Goal: Task Accomplishment & Management: Use online tool/utility

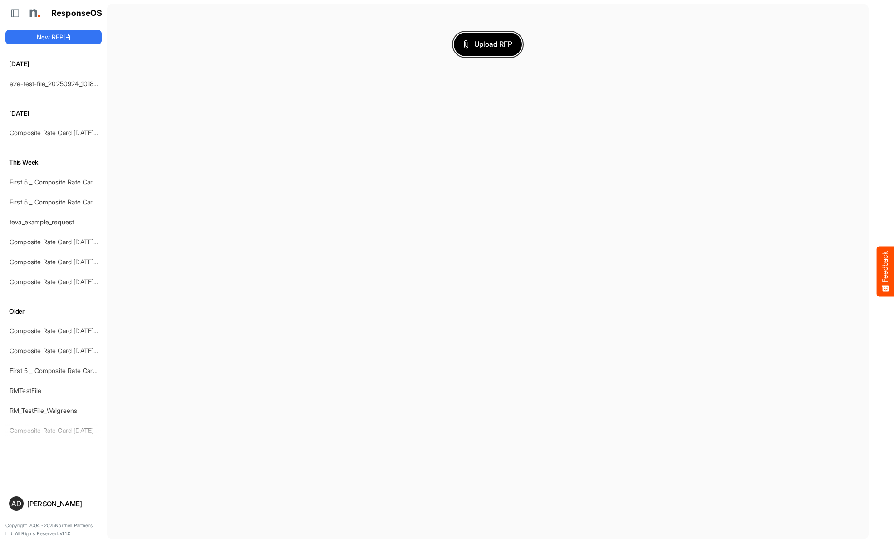
click at [488, 44] on span "Upload RFP" at bounding box center [487, 45] width 49 height 12
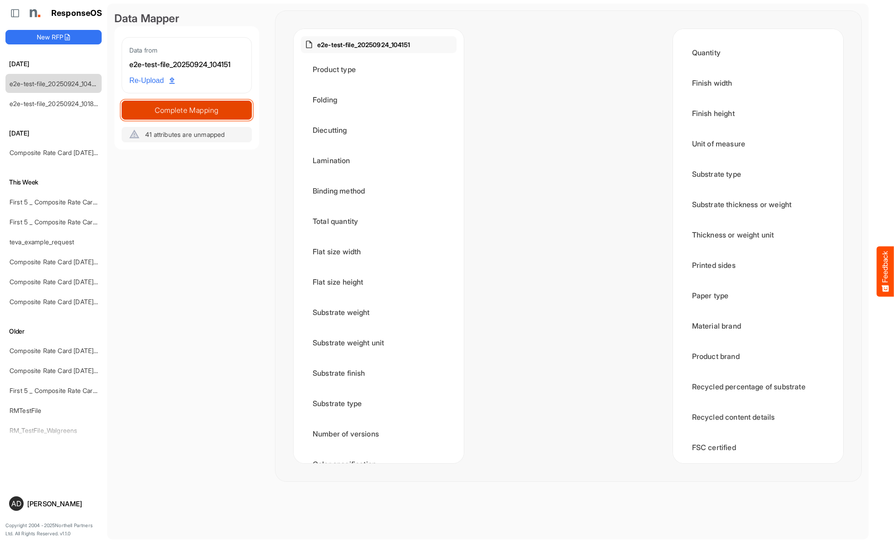
click at [186, 110] on span "Complete Mapping" at bounding box center [186, 110] width 129 height 13
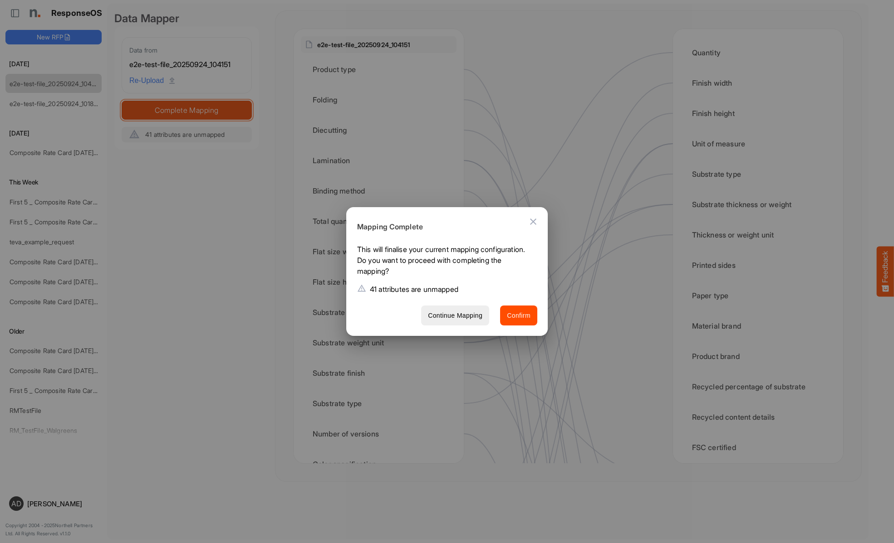
click at [518, 315] on span "Confirm" at bounding box center [519, 315] width 24 height 11
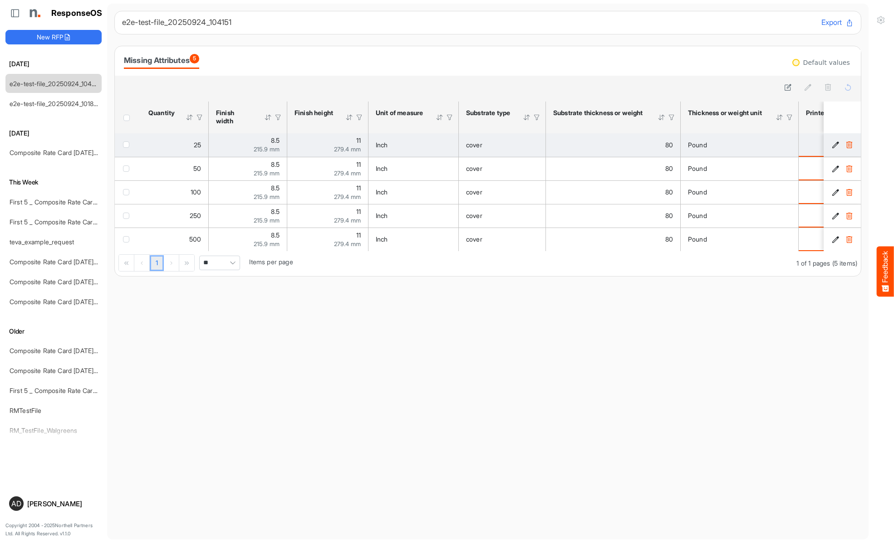
click at [128, 144] on span "checkbox" at bounding box center [126, 145] width 6 height 6
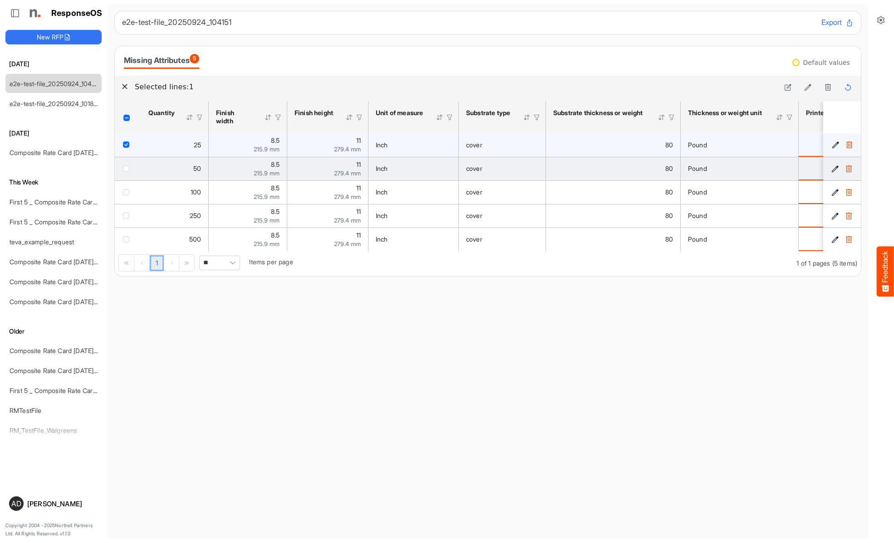
click at [128, 168] on span "checkbox" at bounding box center [126, 169] width 6 height 6
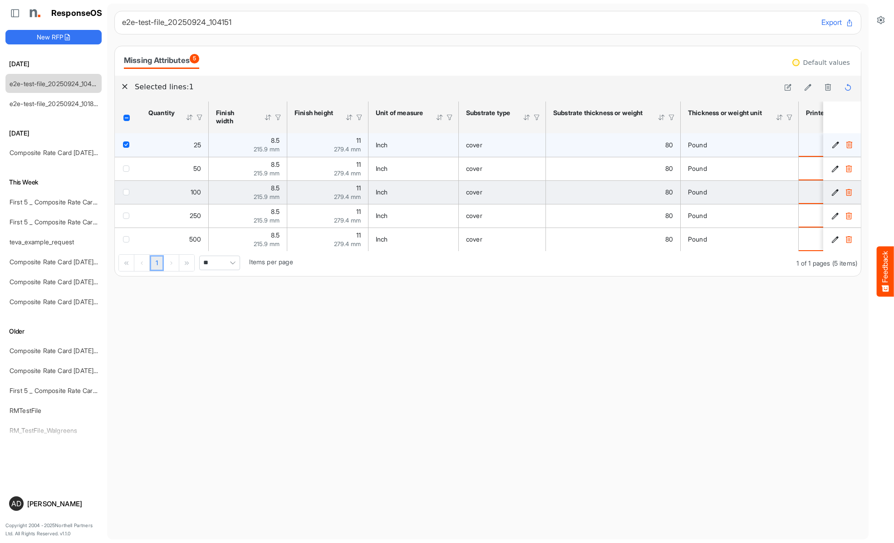
click at [128, 192] on span "checkbox" at bounding box center [126, 192] width 6 height 6
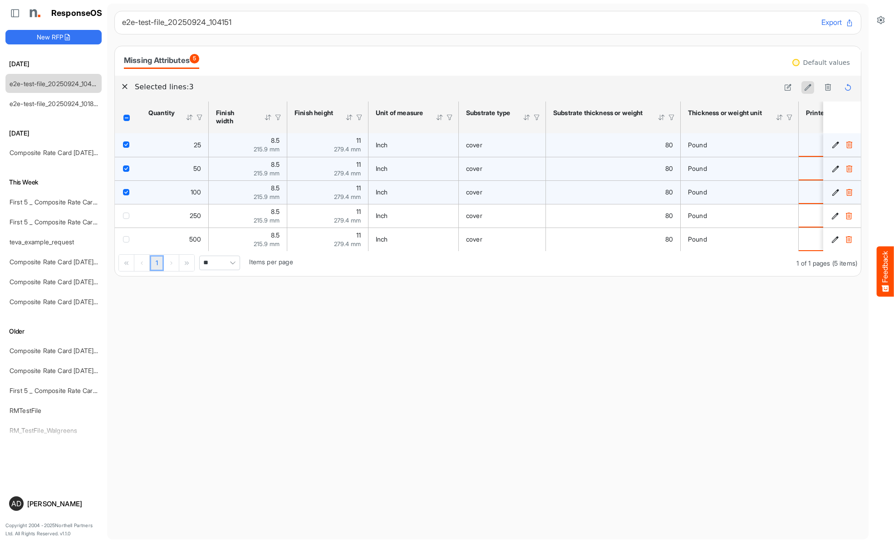
click at [807, 88] on icon at bounding box center [808, 87] width 8 height 8
